Goal: Task Accomplishment & Management: Manage account settings

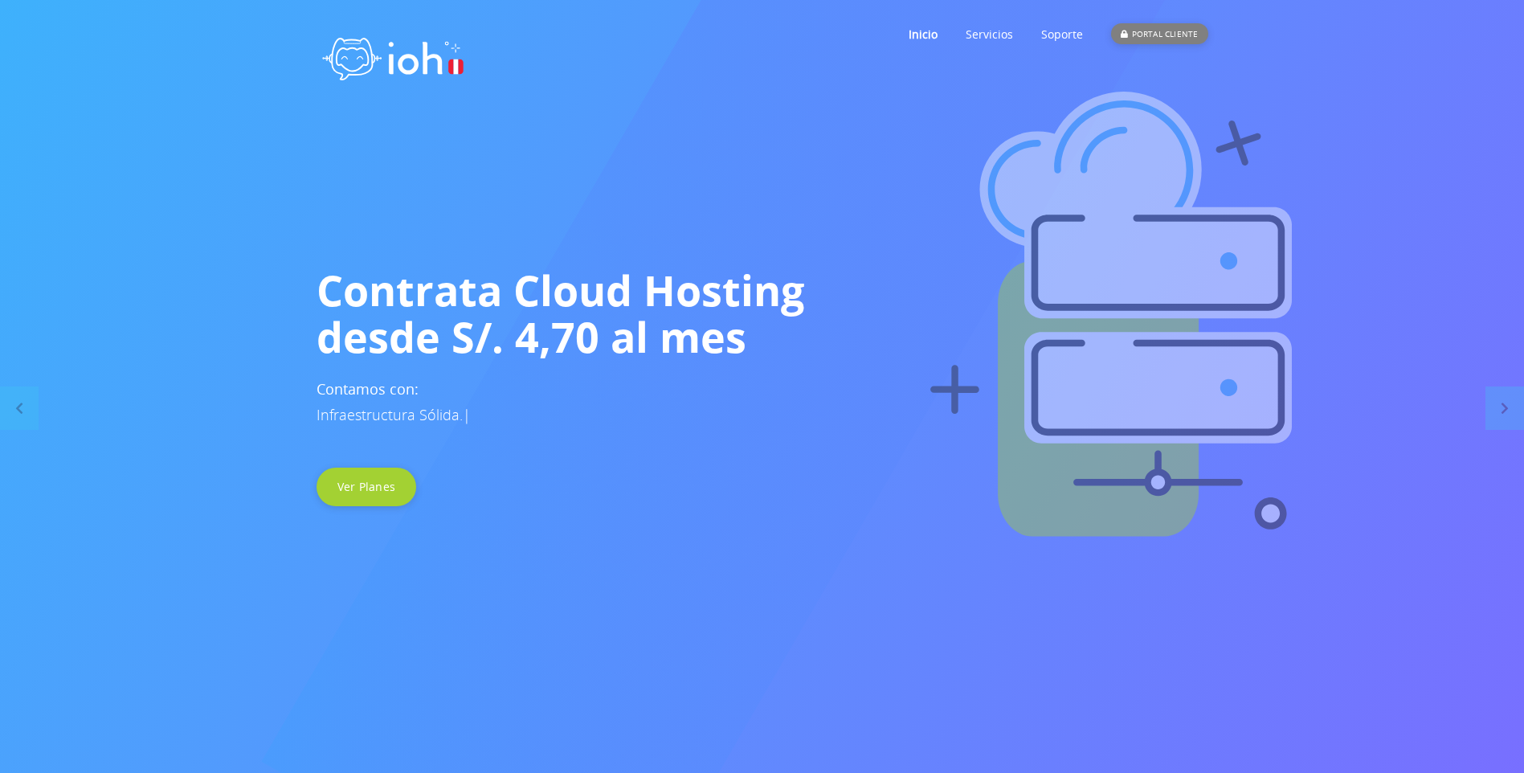
click at [1154, 35] on div "PORTAL CLIENTE" at bounding box center [1159, 33] width 96 height 21
click at [925, 35] on link "Inicio" at bounding box center [923, 33] width 29 height 63
click at [1148, 25] on div "PORTAL CLIENTE" at bounding box center [1159, 33] width 96 height 21
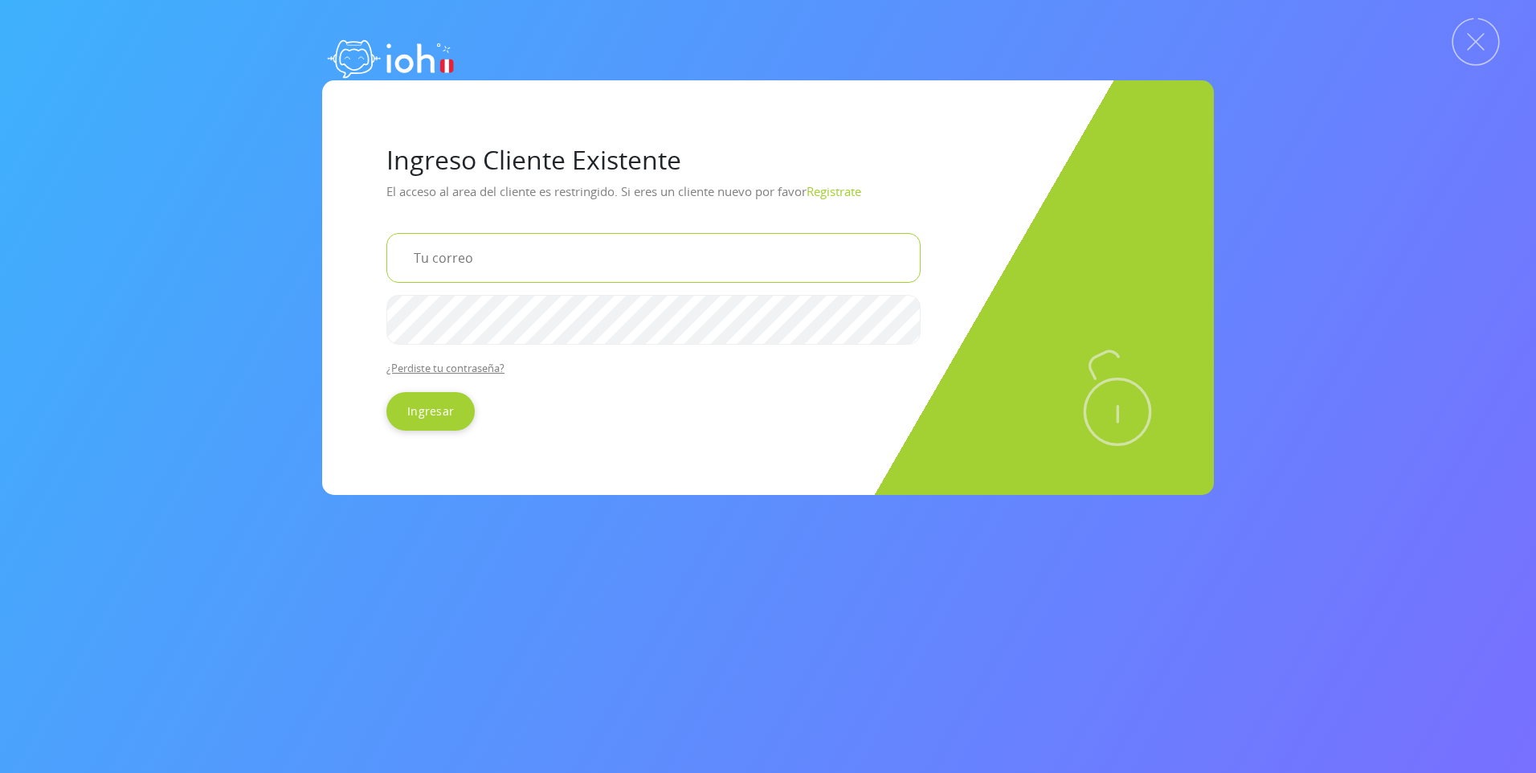
click at [467, 247] on input "email" at bounding box center [653, 258] width 534 height 50
click at [443, 251] on input "email" at bounding box center [653, 258] width 534 height 50
click at [460, 250] on input "email" at bounding box center [653, 258] width 534 height 50
